Goal: Information Seeking & Learning: Learn about a topic

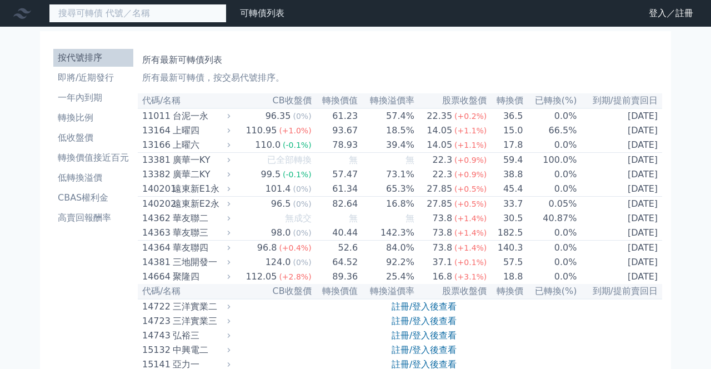
click at [106, 11] on input at bounding box center [138, 13] width 178 height 19
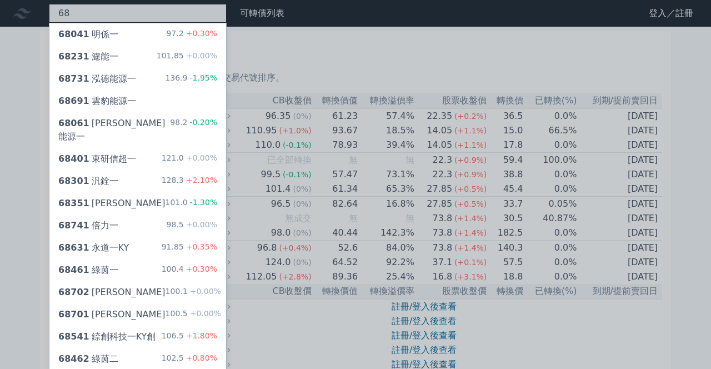
type input "68"
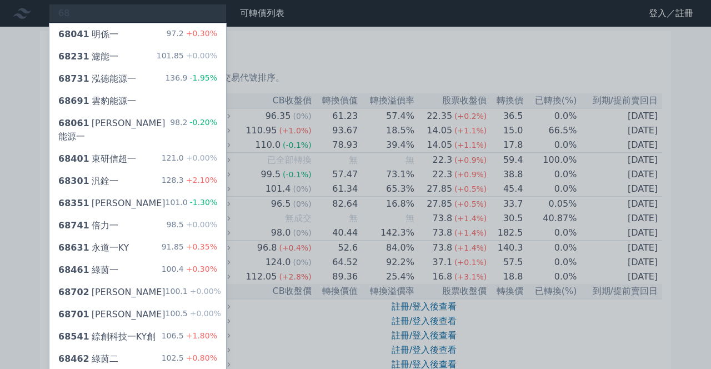
click at [175, 57] on div "101.85 +0.00%" at bounding box center [187, 56] width 61 height 13
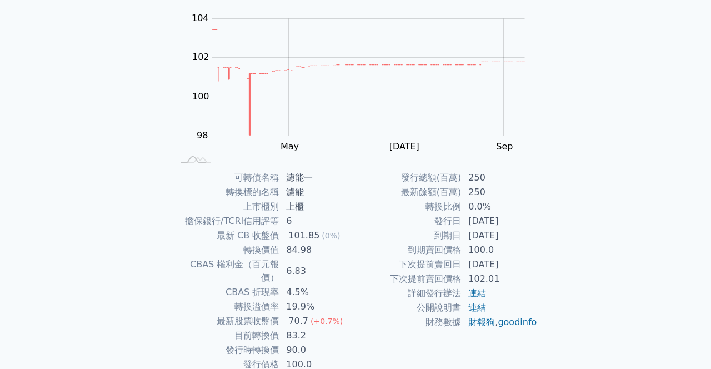
scroll to position [110, 0]
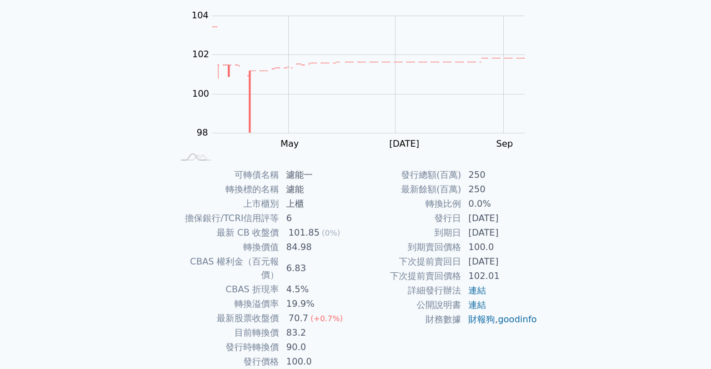
click at [369, 354] on div "發行總額(百萬) 250 最新餘額(百萬) 250 轉換比例 0.0% 發行日 [DATE] 到期日 [DATE] 到期賣回價格 100.0 下次提前賣回日 …" at bounding box center [446, 268] width 182 height 201
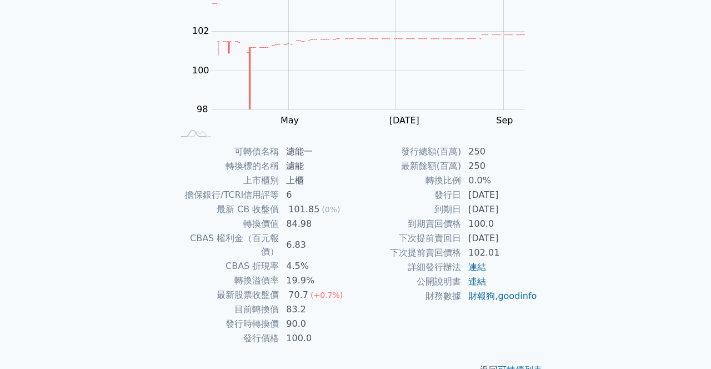
scroll to position [0, 0]
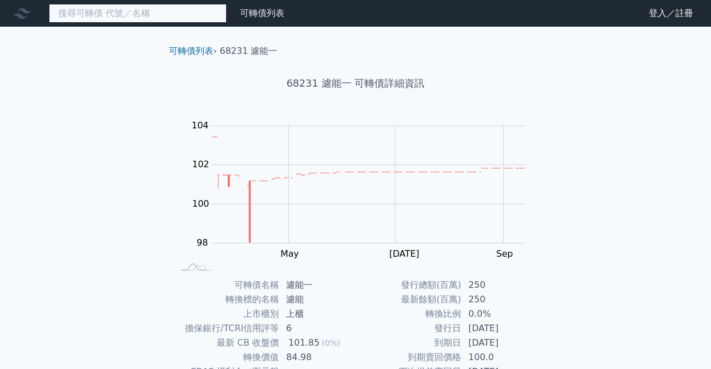
click at [163, 18] on input at bounding box center [138, 13] width 178 height 19
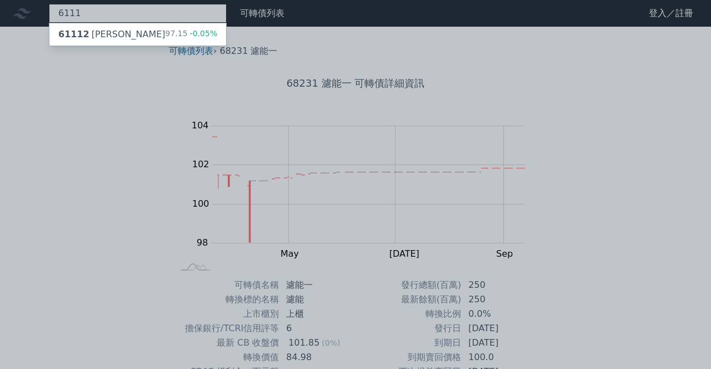
type input "6111"
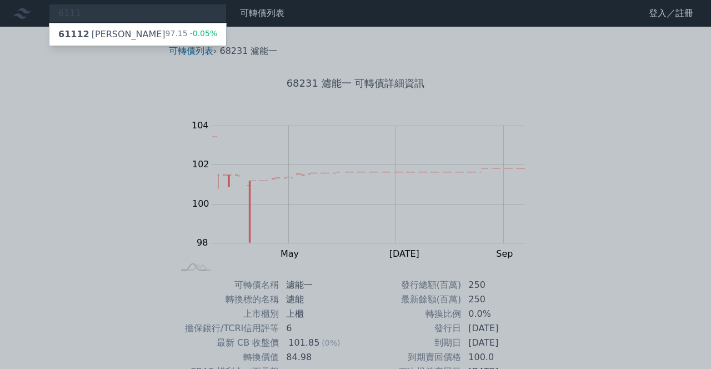
click at [168, 36] on div "61112 大宇資二 97.15 -0.05%" at bounding box center [137, 34] width 177 height 22
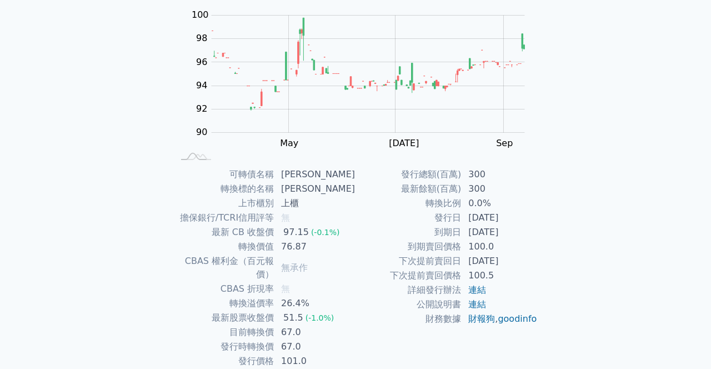
scroll to position [112, 0]
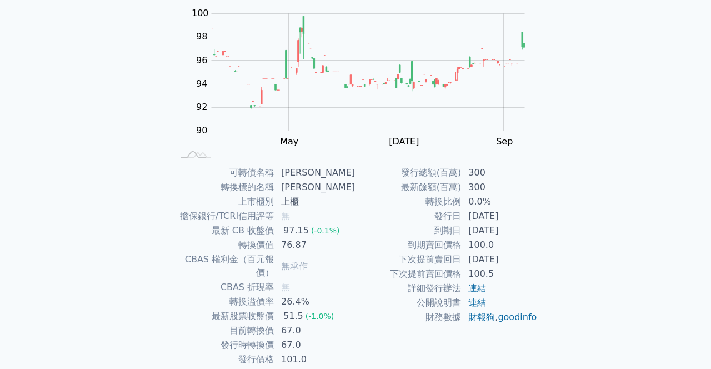
click at [523, 318] on link "goodinfo" at bounding box center [516, 316] width 39 height 11
